Goal: Information Seeking & Learning: Learn about a topic

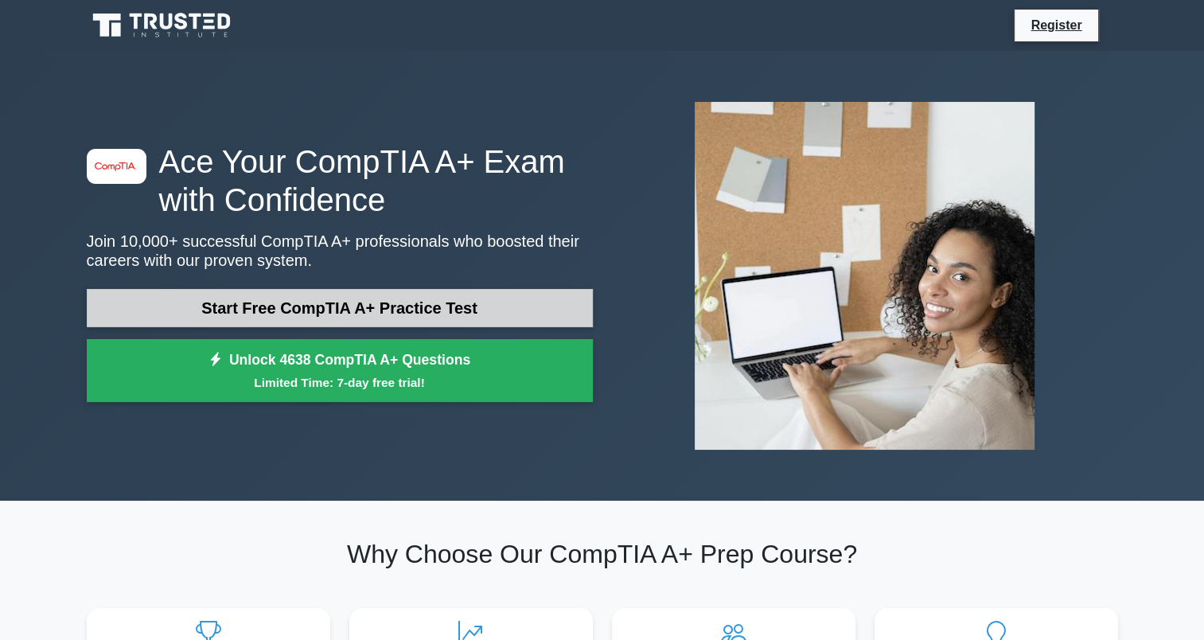
click at [341, 319] on link "Start Free CompTIA A+ Practice Test" at bounding box center [340, 308] width 506 height 38
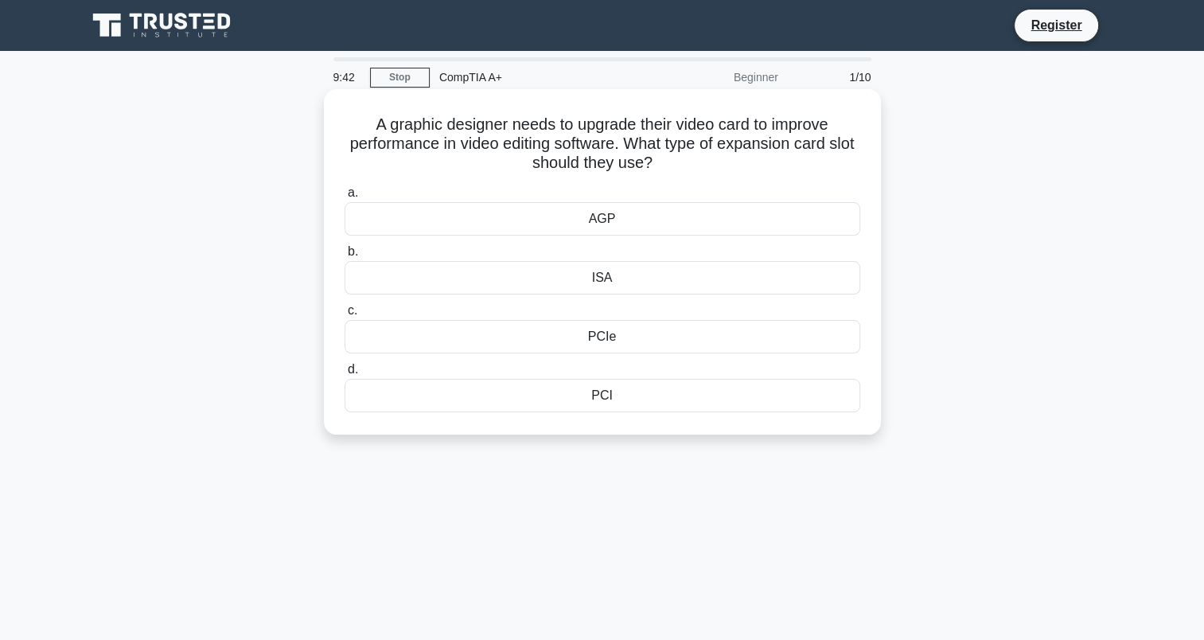
click at [524, 346] on div "PCIe" at bounding box center [603, 336] width 516 height 33
click at [345, 316] on input "c. PCIe" at bounding box center [345, 311] width 0 height 10
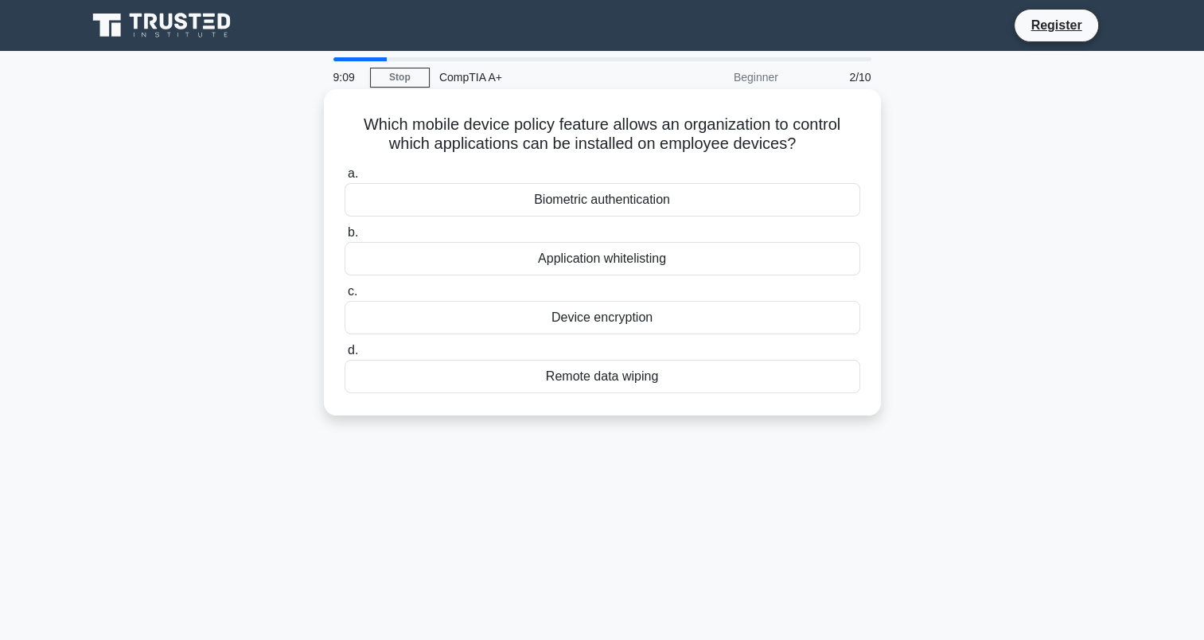
click at [582, 249] on div "Application whitelisting" at bounding box center [603, 258] width 516 height 33
click at [345, 238] on input "b. Application whitelisting" at bounding box center [345, 233] width 0 height 10
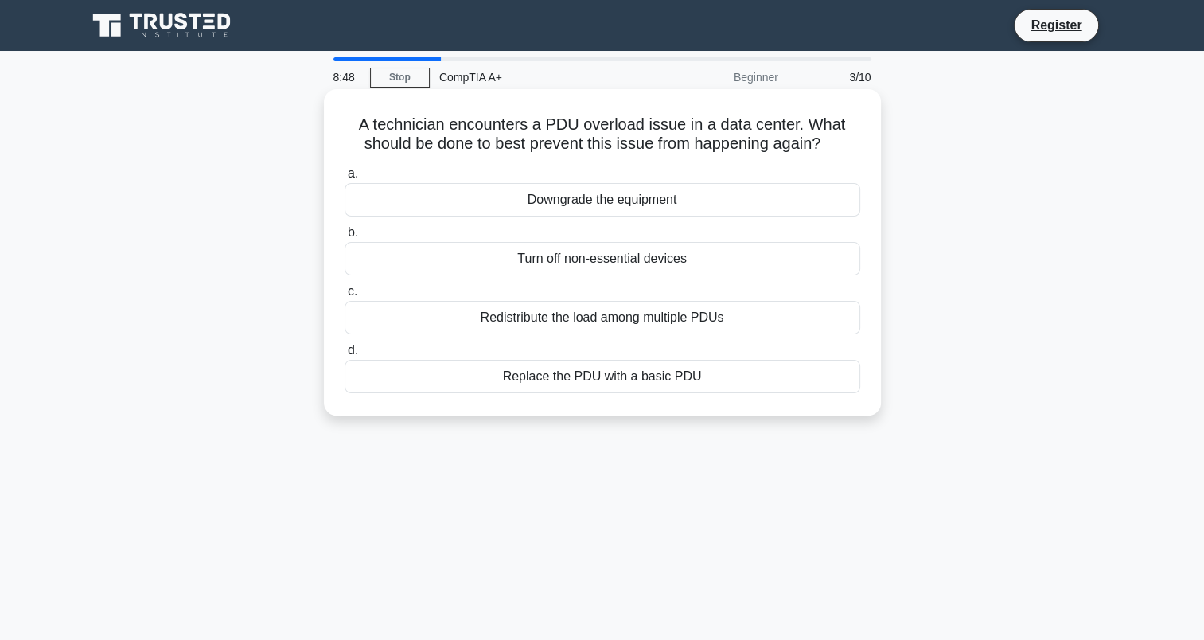
click at [465, 265] on div "Turn off non-essential devices" at bounding box center [603, 258] width 516 height 33
click at [345, 238] on input "b. Turn off non-essential devices" at bounding box center [345, 233] width 0 height 10
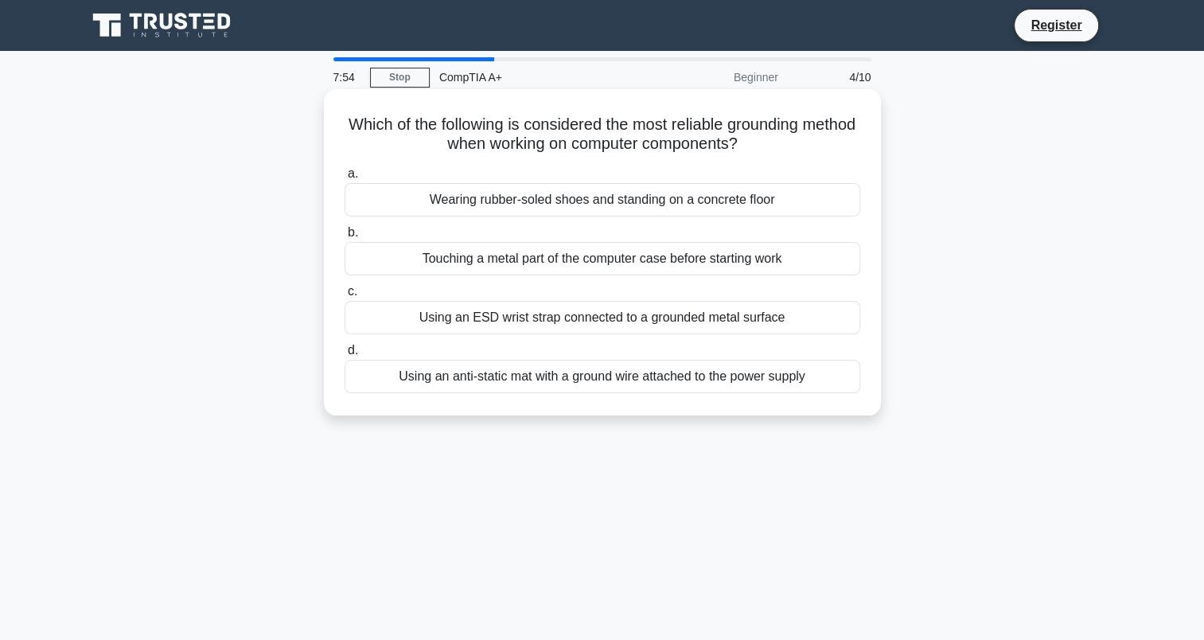
click at [493, 369] on div "Using an anti-static mat with a ground wire attached to the power supply" at bounding box center [603, 376] width 516 height 33
click at [345, 356] on input "d. Using an anti-static mat with a ground wire attached to the power supply" at bounding box center [345, 350] width 0 height 10
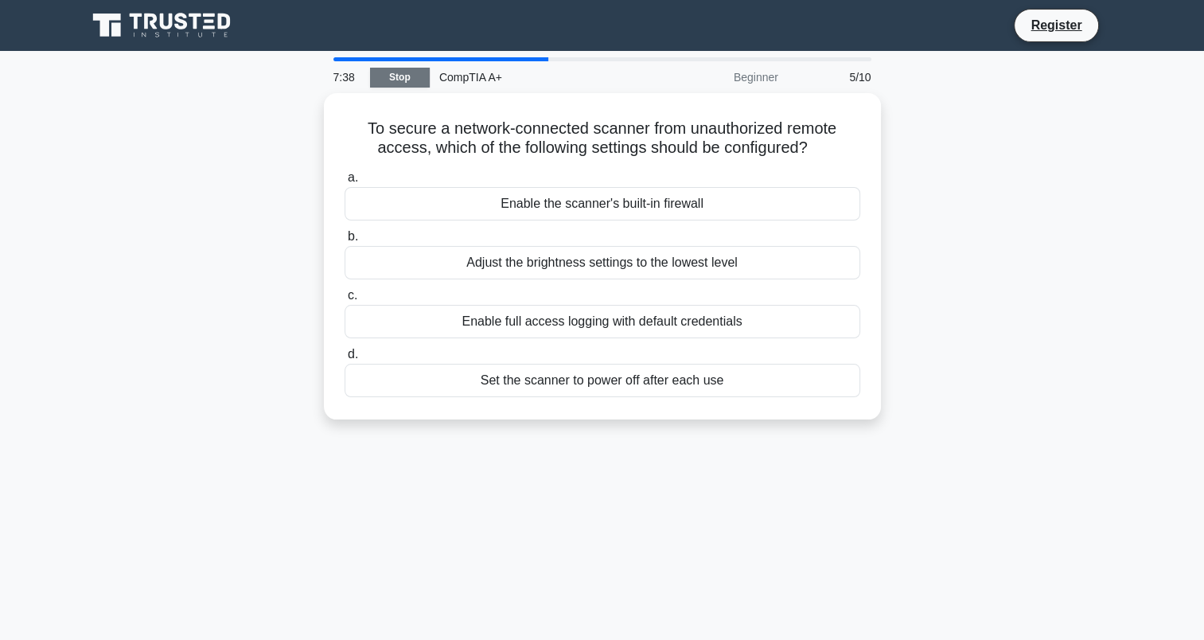
click at [402, 68] on link "Stop" at bounding box center [400, 78] width 60 height 20
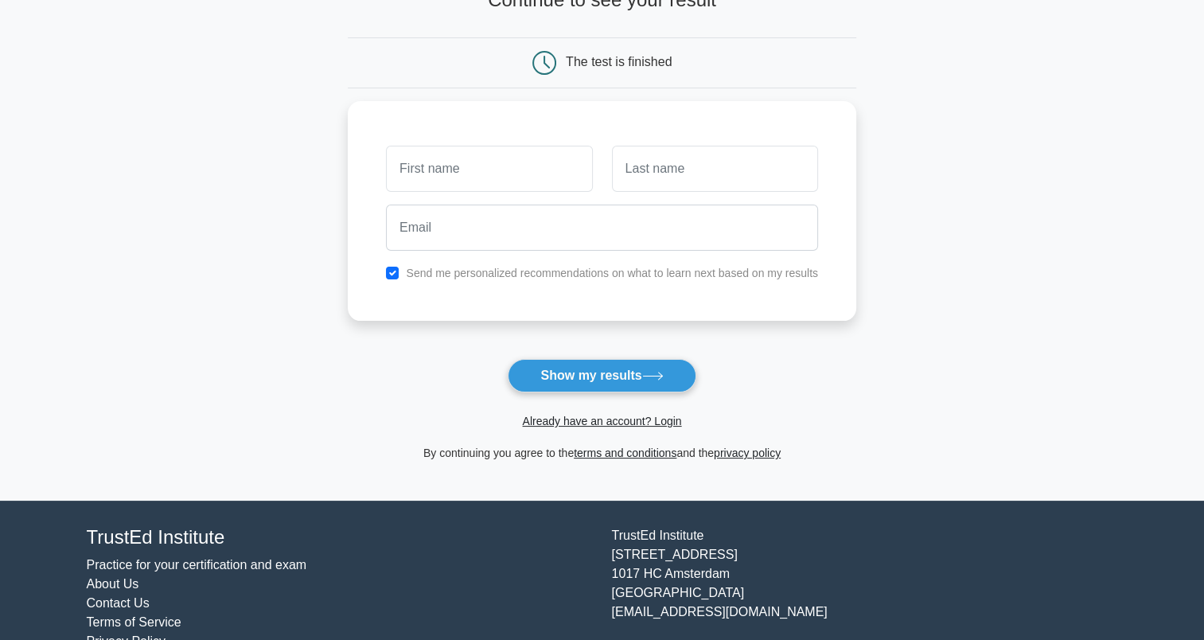
scroll to position [124, 0]
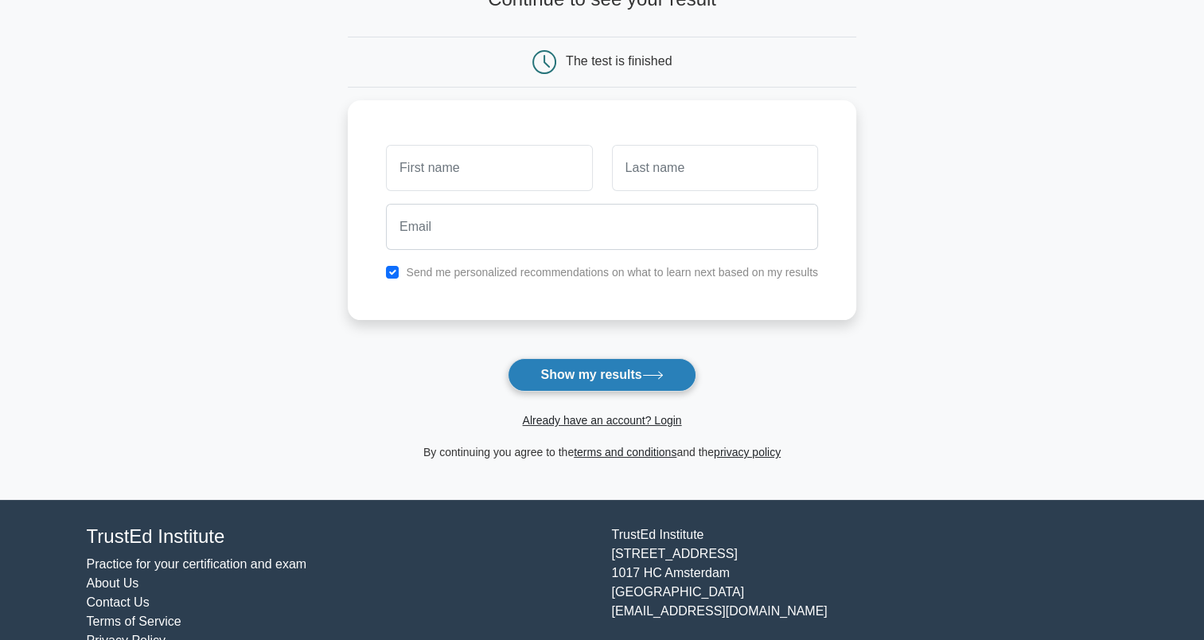
click at [586, 372] on button "Show my results" at bounding box center [602, 374] width 188 height 33
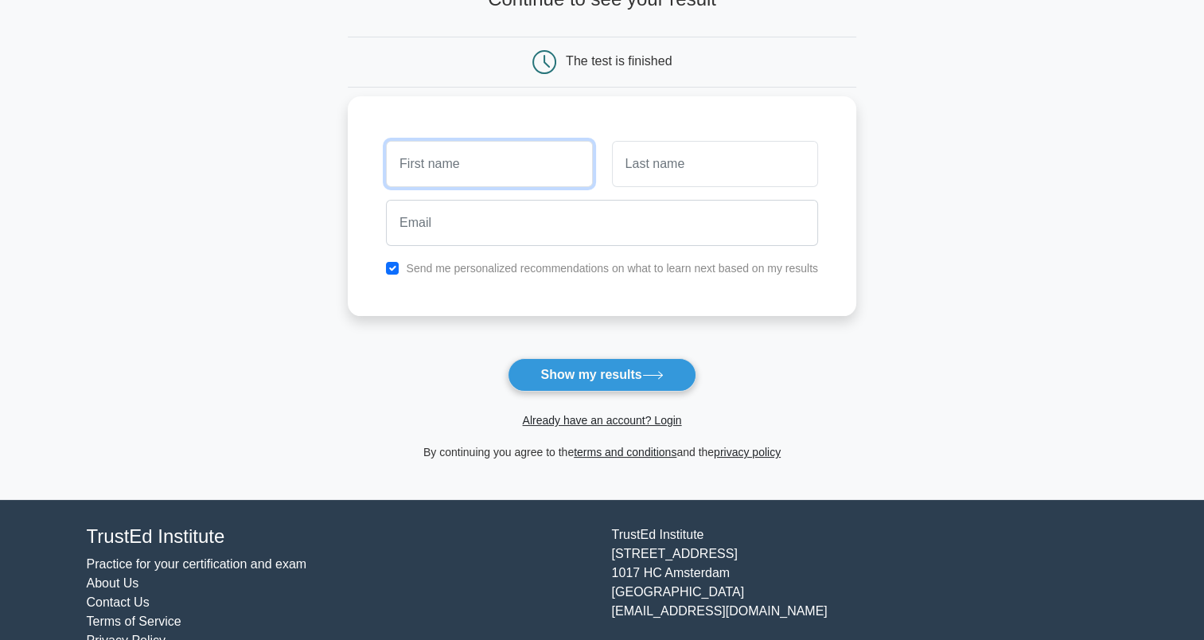
click at [528, 178] on input "text" at bounding box center [489, 164] width 206 height 46
type input "camelia"
click at [666, 166] on input "text" at bounding box center [715, 164] width 206 height 46
type input "Benavides"
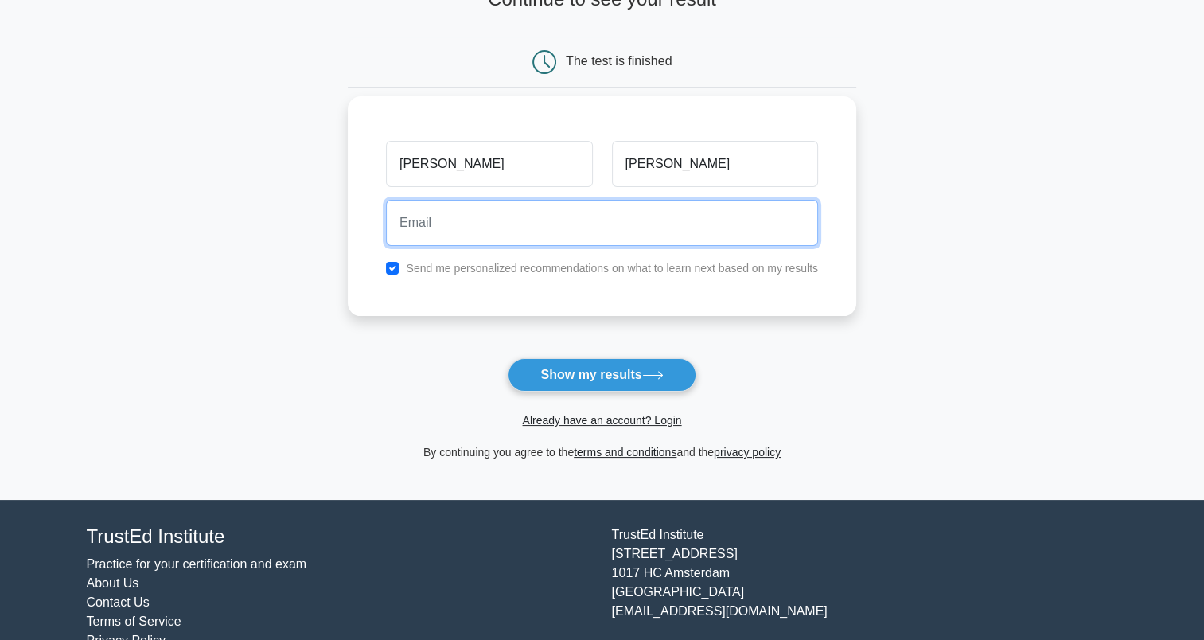
click at [611, 232] on input "email" at bounding box center [602, 223] width 432 height 46
type input "bena@gmail.com"
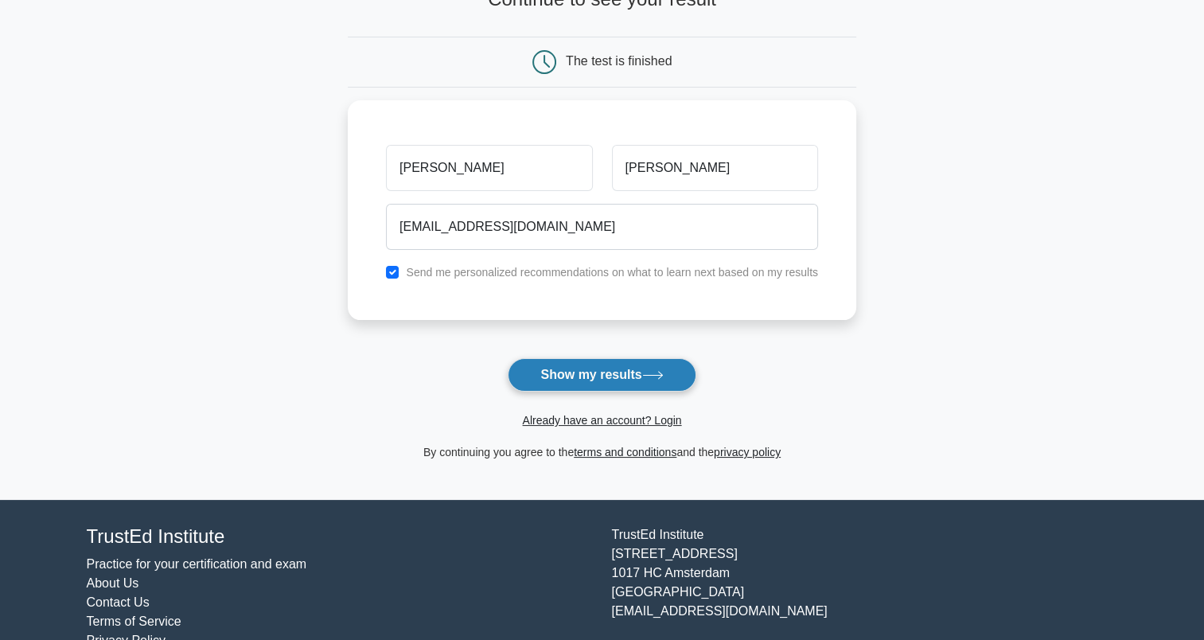
click at [600, 388] on button "Show my results" at bounding box center [602, 374] width 188 height 33
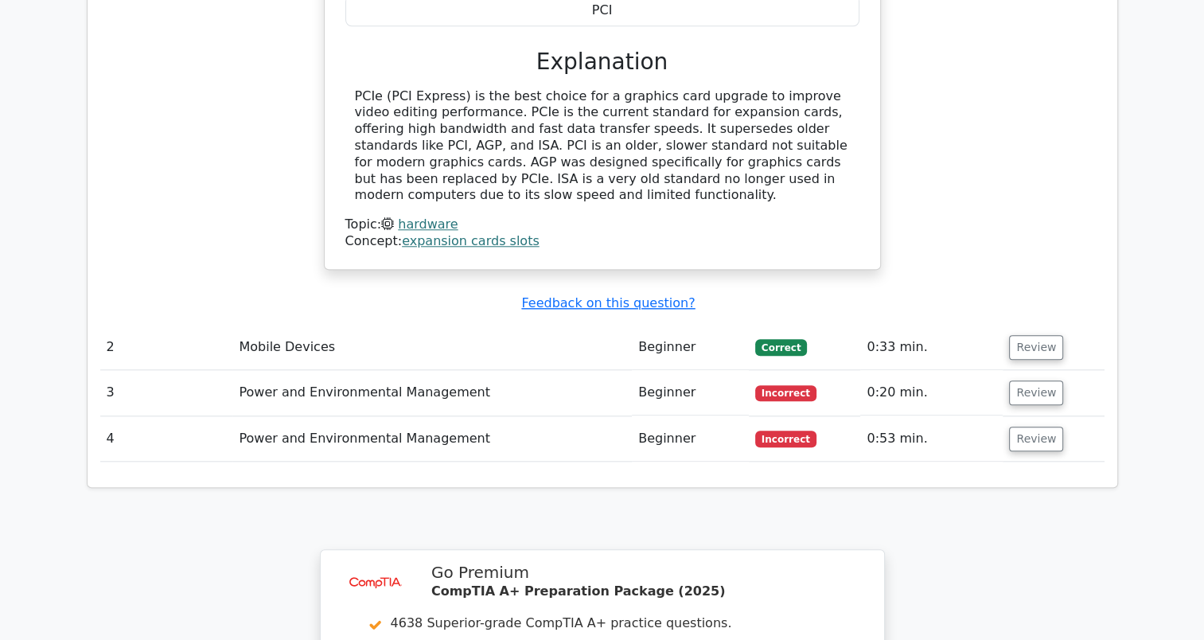
scroll to position [1537, 0]
click at [429, 372] on td "Power and Environmental Management" at bounding box center [431, 394] width 399 height 45
click at [1053, 382] on button "Review" at bounding box center [1036, 394] width 54 height 25
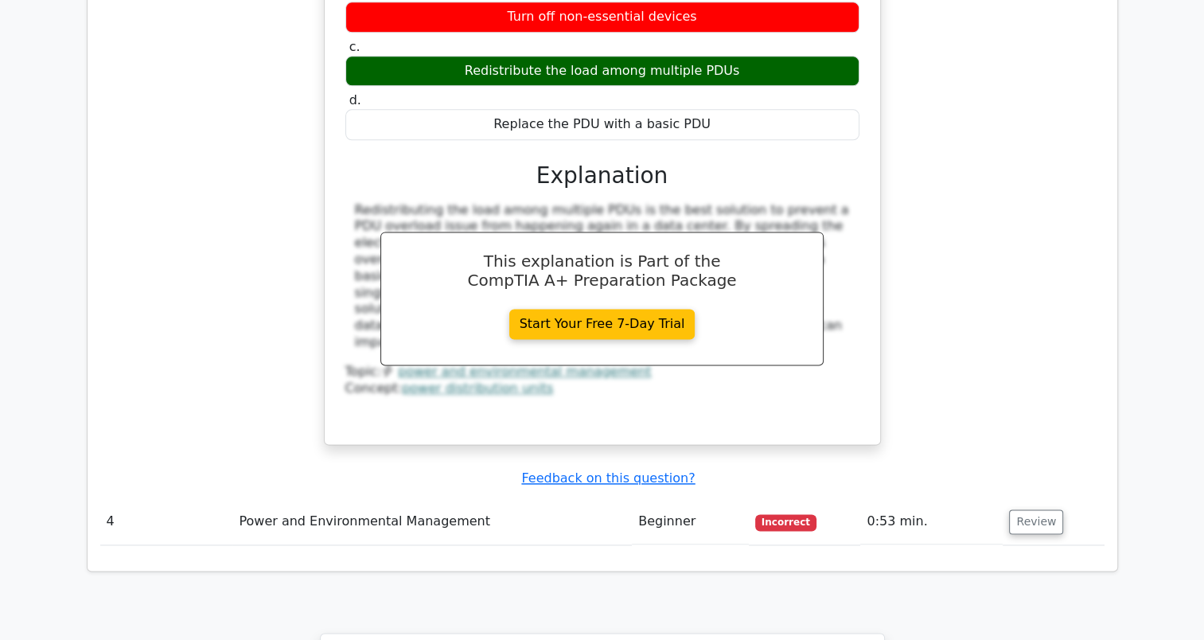
scroll to position [2129, 0]
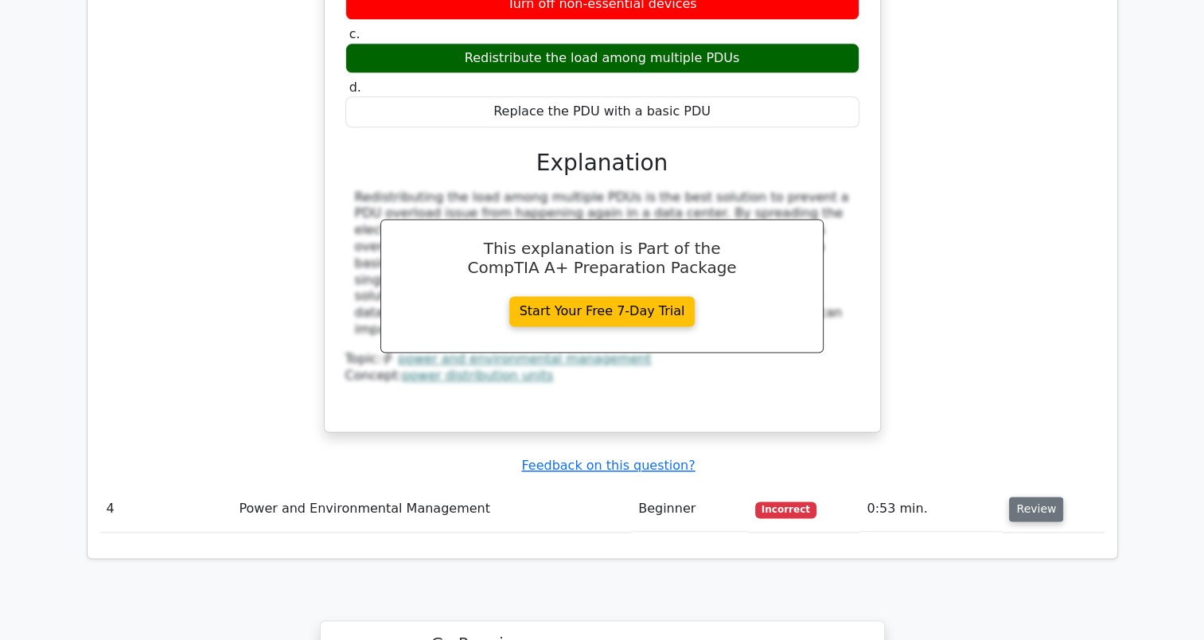
click at [1019, 497] on button "Review" at bounding box center [1036, 509] width 54 height 25
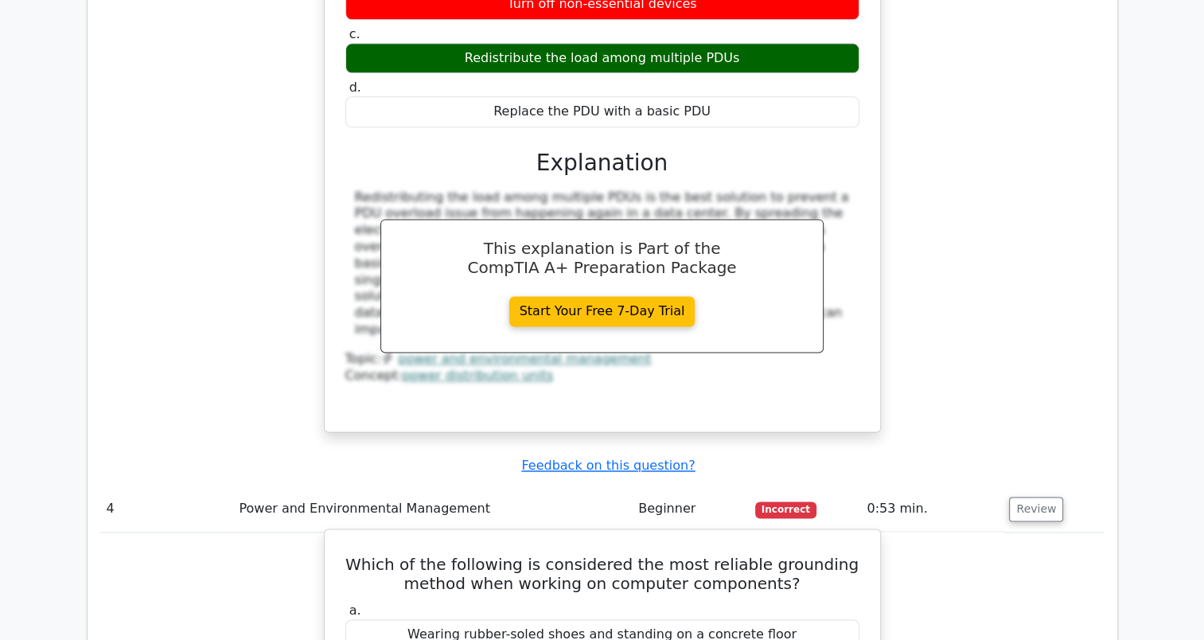
scroll to position [2386, 0]
